Goal: Check status: Check status

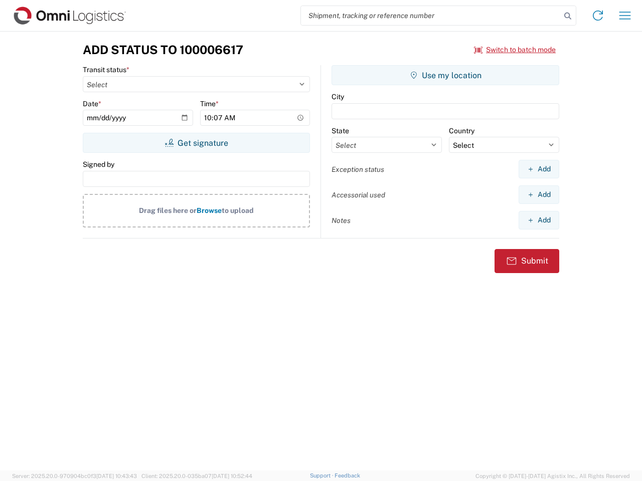
click at [431, 16] on input "search" at bounding box center [431, 15] width 260 height 19
click at [568, 16] on icon at bounding box center [568, 16] width 14 height 14
click at [598, 16] on icon at bounding box center [598, 16] width 16 height 16
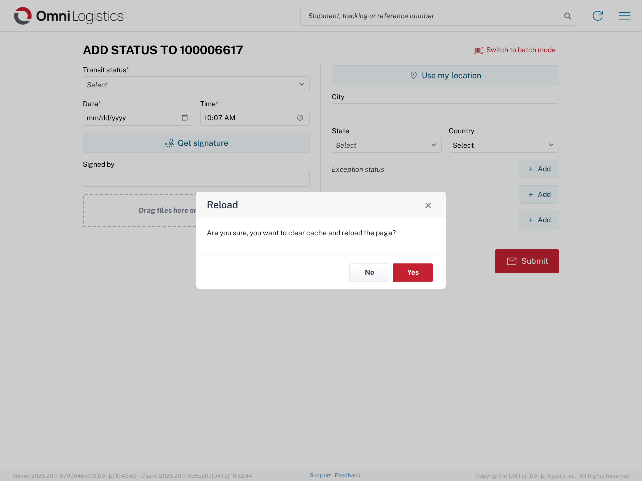
click at [515, 50] on div "Reload Are you sure, you want to clear cache and reload the page? No Yes" at bounding box center [321, 240] width 642 height 481
click at [196, 143] on div "Reload Are you sure, you want to clear cache and reload the page? No Yes" at bounding box center [321, 240] width 642 height 481
click at [445, 75] on div "Reload Are you sure, you want to clear cache and reload the page? No Yes" at bounding box center [321, 240] width 642 height 481
click at [539, 169] on div "Reload Are you sure, you want to clear cache and reload the page? No Yes" at bounding box center [321, 240] width 642 height 481
click at [539, 195] on div "Reload Are you sure, you want to clear cache and reload the page? No Yes" at bounding box center [321, 240] width 642 height 481
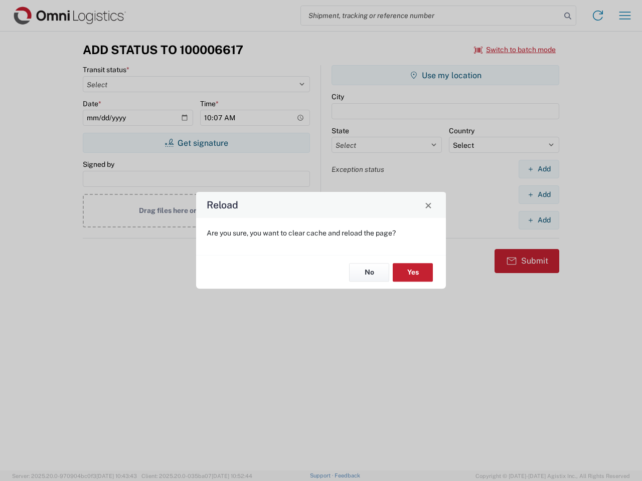
click at [539, 220] on div "Reload Are you sure, you want to clear cache and reload the page? No Yes" at bounding box center [321, 240] width 642 height 481
